Goal: Information Seeking & Learning: Learn about a topic

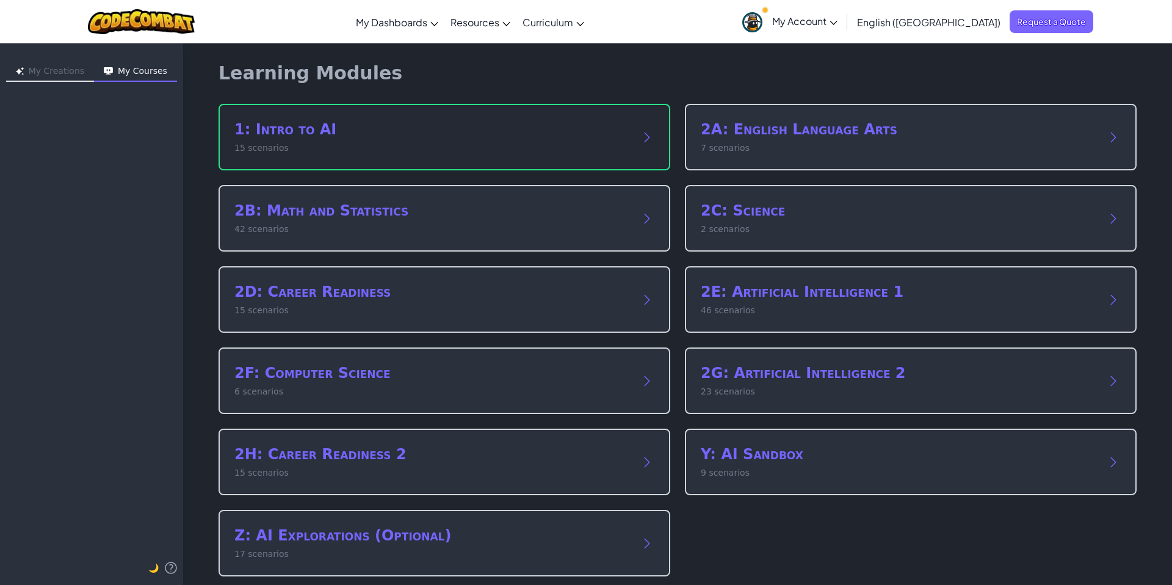
click at [383, 137] on h2 "1: Intro to AI" at bounding box center [432, 130] width 396 height 20
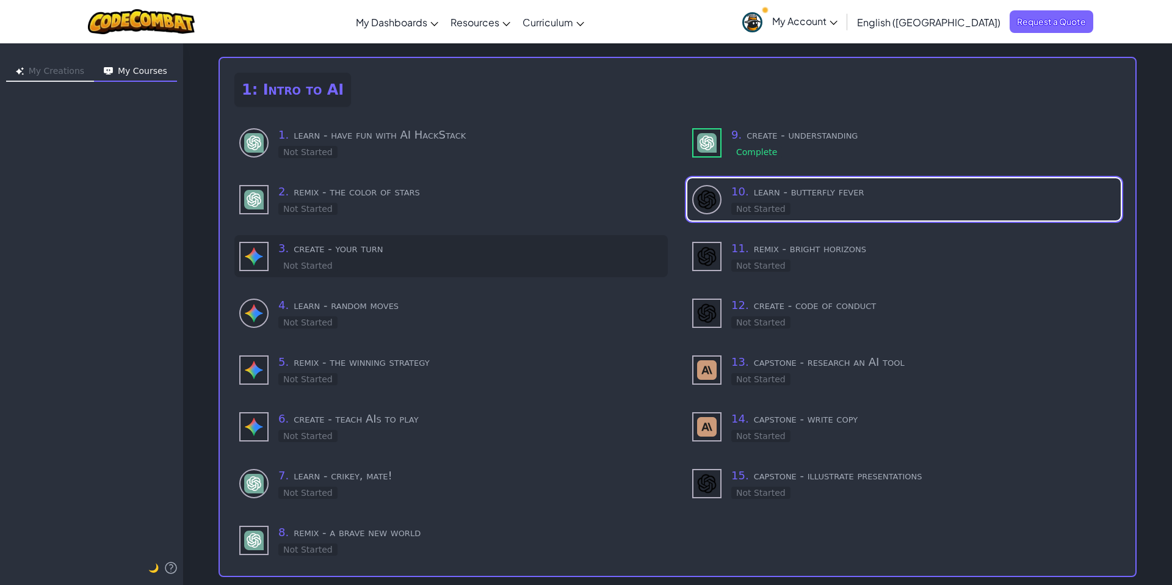
scroll to position [70, 0]
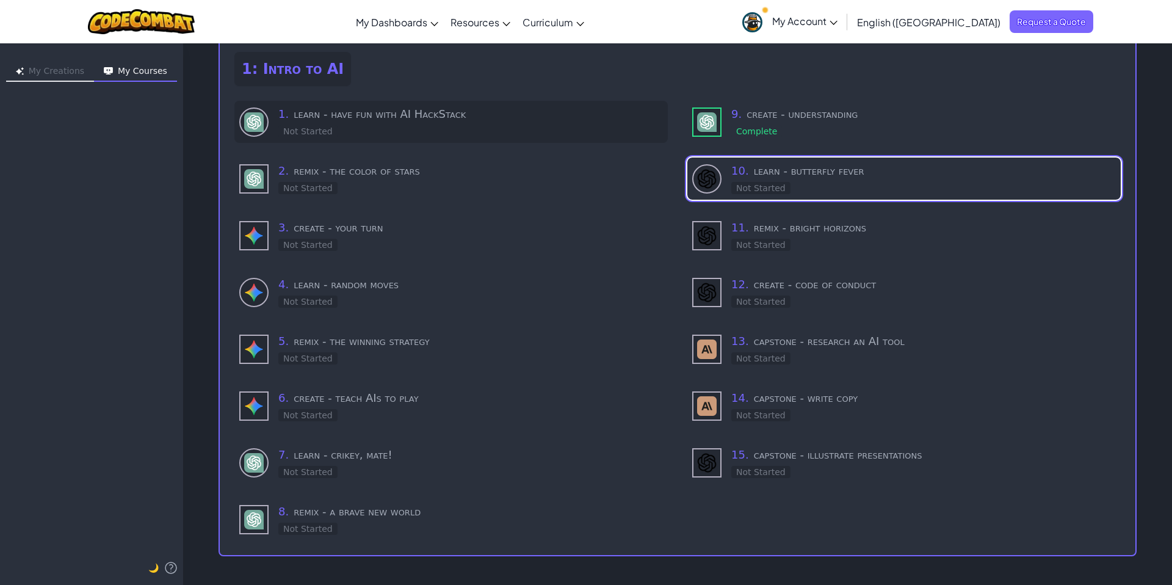
click at [347, 112] on h3 "1 . learn - have fun with AI HackStack" at bounding box center [470, 114] width 385 height 17
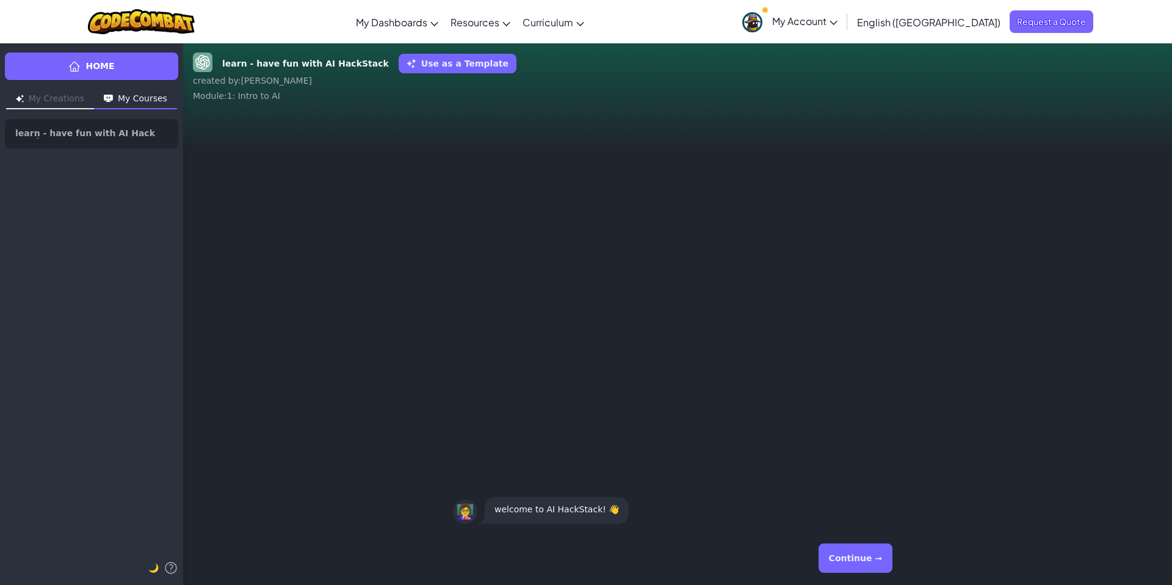
click at [850, 558] on button "Continue →" at bounding box center [855, 557] width 74 height 29
click at [848, 557] on button "Continue →" at bounding box center [855, 557] width 74 height 29
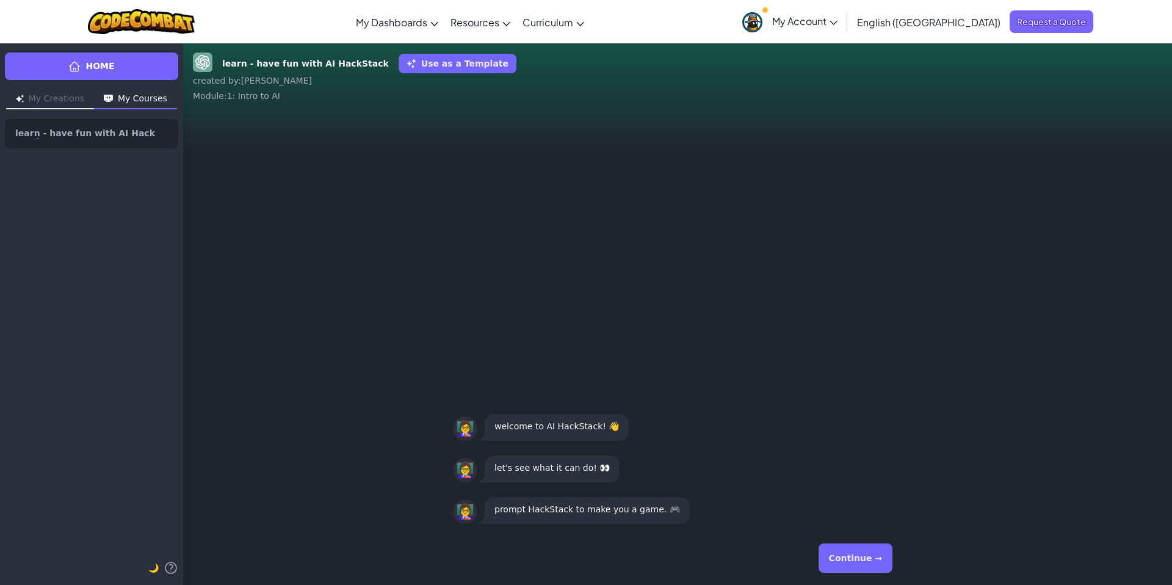
click at [849, 558] on button "Continue →" at bounding box center [855, 557] width 74 height 29
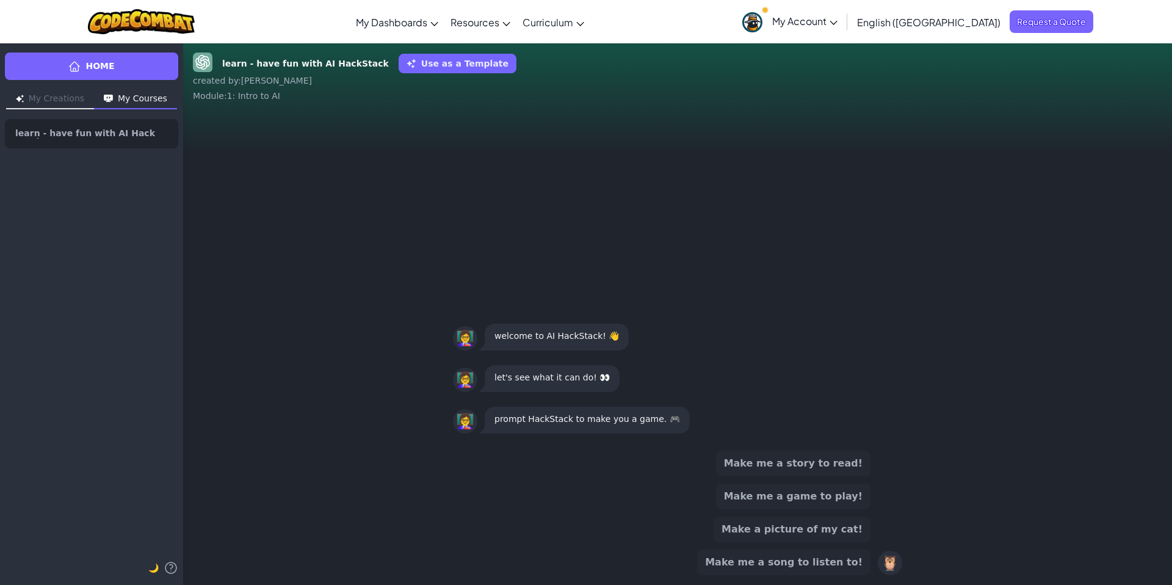
click at [823, 497] on button "Make me a game to play!" at bounding box center [793, 496] width 154 height 26
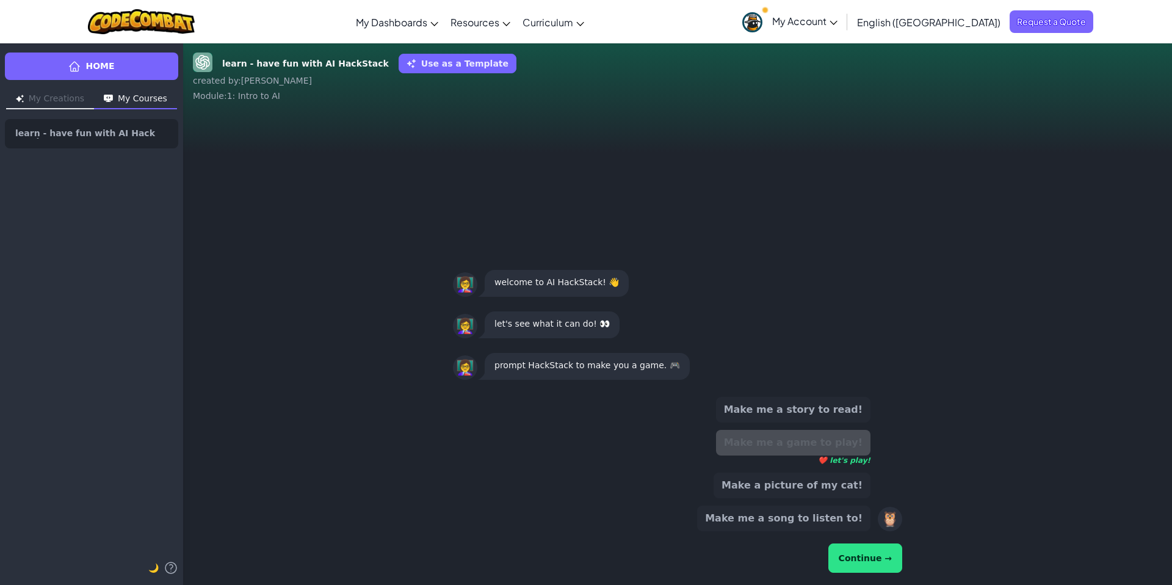
click at [882, 561] on button "Continue →" at bounding box center [865, 557] width 74 height 29
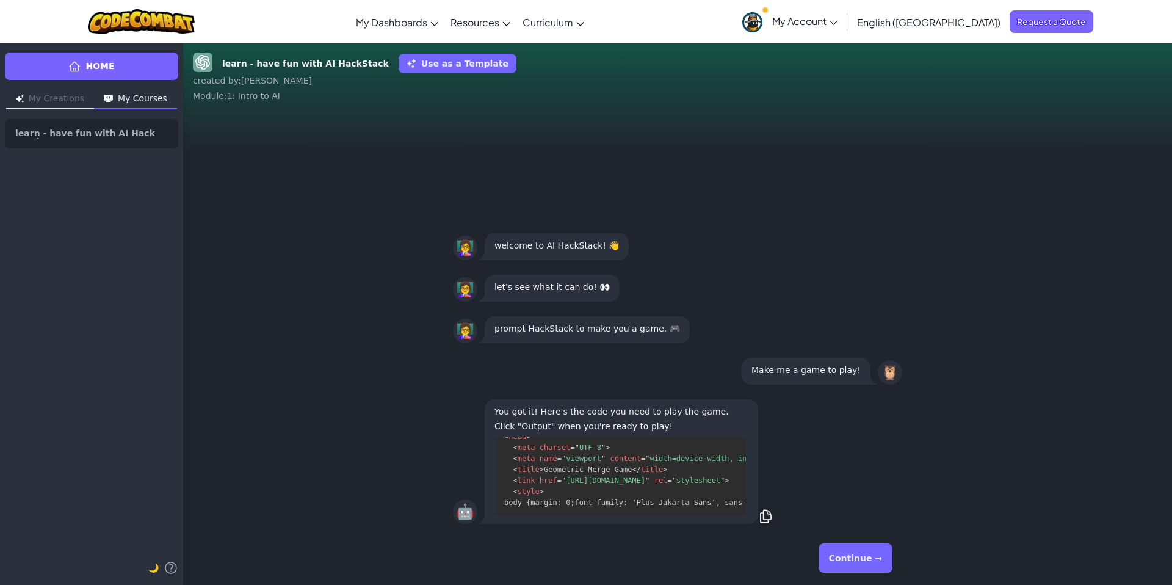
scroll to position [78, 0]
click at [862, 564] on button "Continue →" at bounding box center [855, 557] width 74 height 29
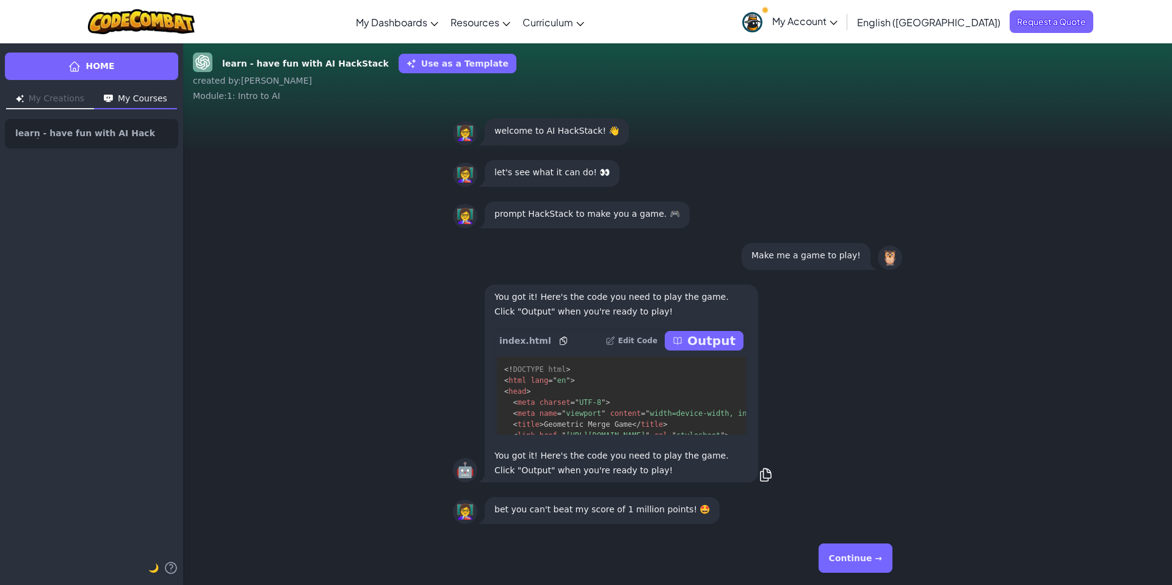
click at [853, 562] on button "Continue →" at bounding box center [855, 557] width 74 height 29
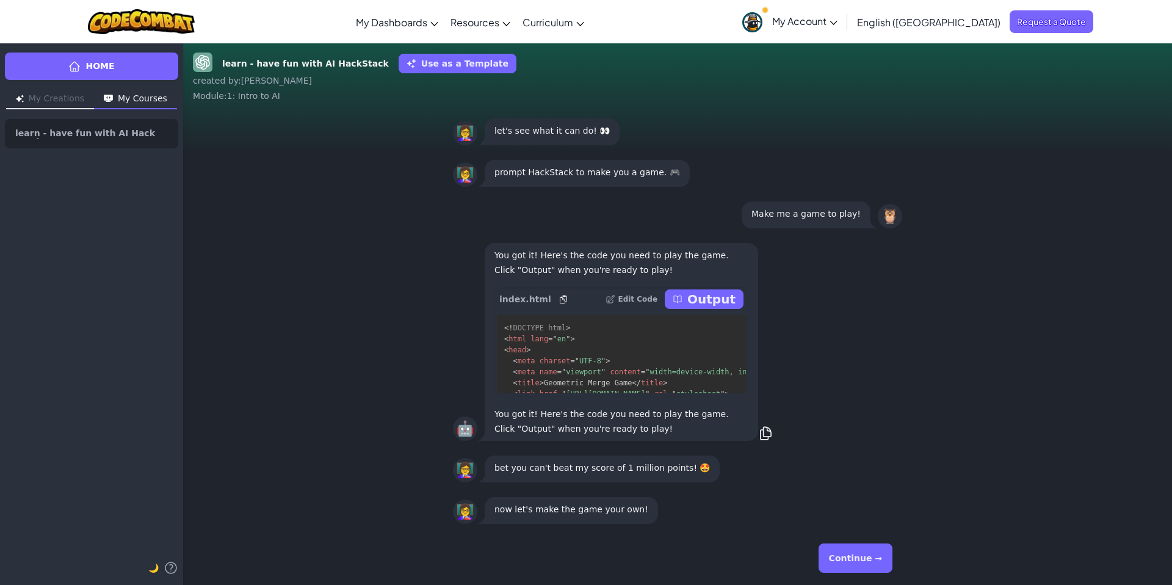
click at [853, 560] on button "Continue →" at bounding box center [855, 557] width 74 height 29
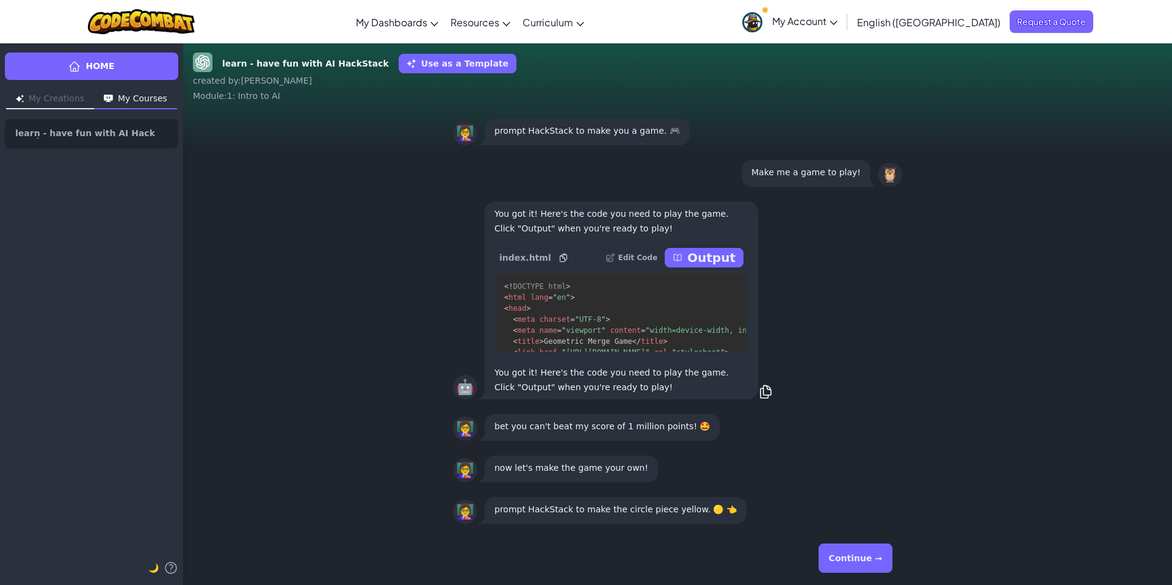
click at [859, 555] on button "Continue →" at bounding box center [855, 557] width 74 height 29
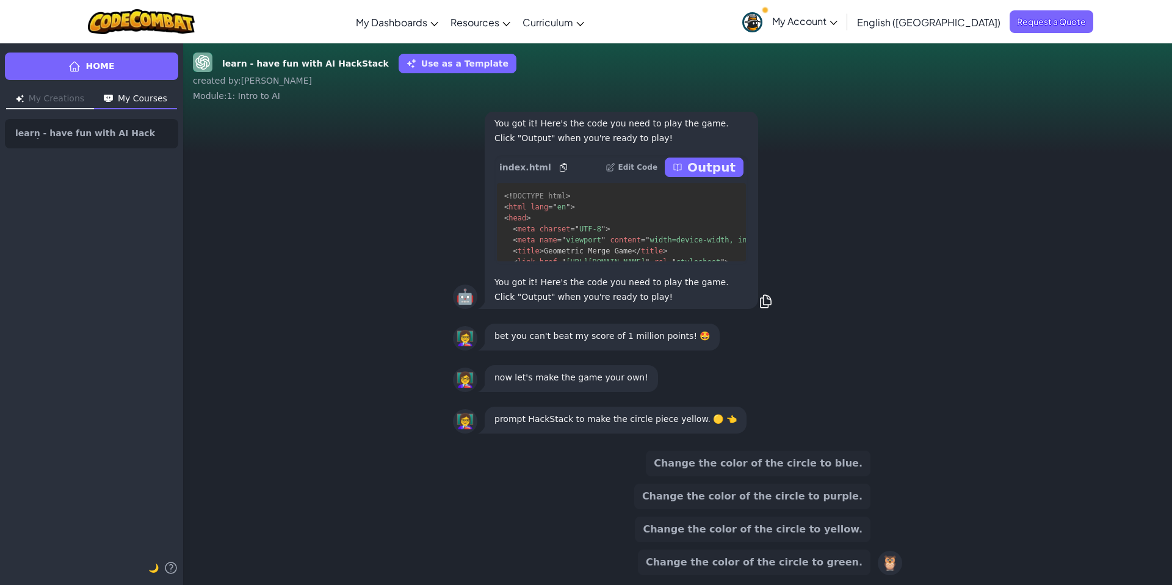
click at [756, 523] on button "Change the color of the circle to yellow." at bounding box center [753, 529] width 236 height 26
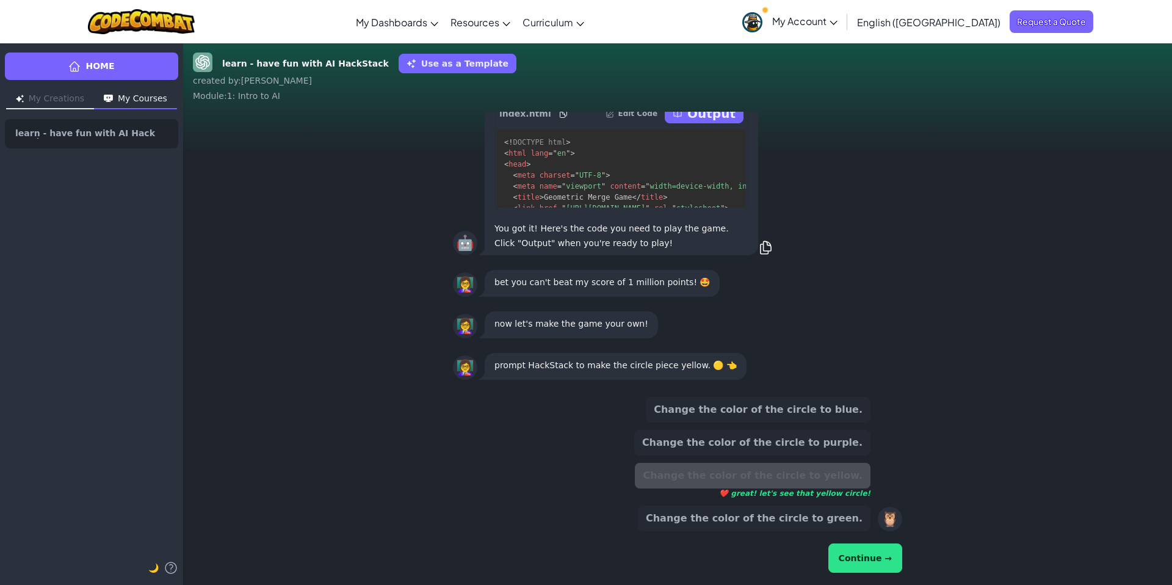
drag, startPoint x: 853, startPoint y: 556, endPoint x: 812, endPoint y: 547, distance: 42.5
click at [853, 556] on button "Continue →" at bounding box center [865, 557] width 74 height 29
